Goal: Information Seeking & Learning: Learn about a topic

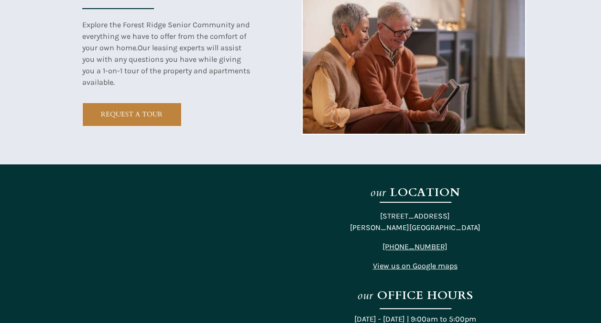
scroll to position [1765, 0]
click at [49, 304] on div at bounding box center [300, 269] width 601 height 211
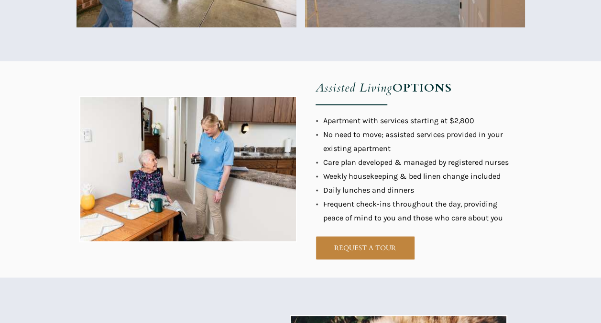
scroll to position [819, 0]
click at [457, 242] on div at bounding box center [301, 169] width 449 height 216
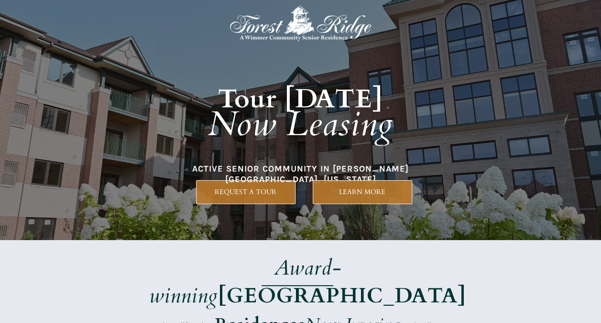
scroll to position [0, 0]
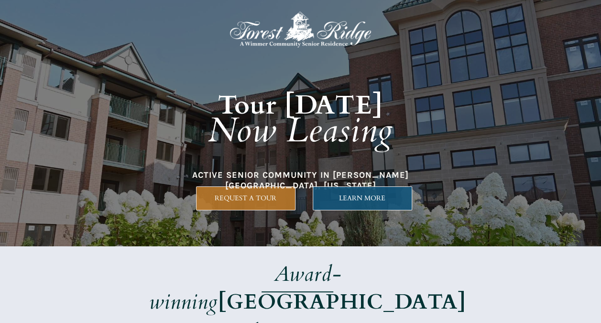
click at [357, 204] on link "LEARN MORE" at bounding box center [363, 198] width 100 height 24
